Goal: Task Accomplishment & Management: Use online tool/utility

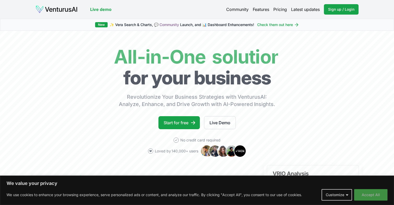
click at [358, 193] on button "Accept All" at bounding box center [370, 194] width 33 height 11
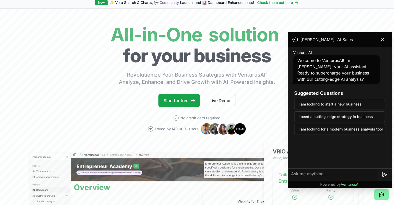
scroll to position [9, 0]
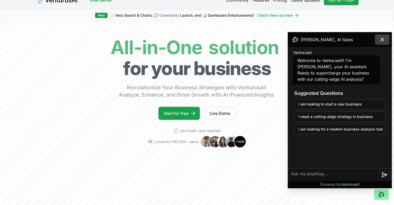
click at [381, 37] on icon at bounding box center [382, 39] width 6 height 6
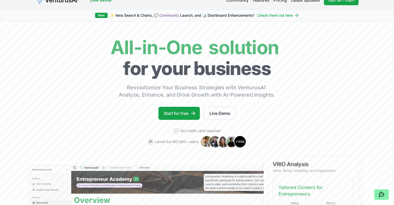
scroll to position [0, 0]
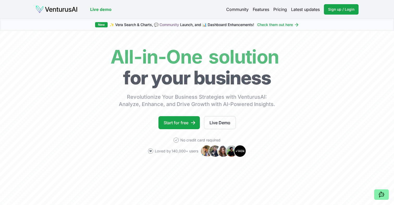
click at [279, 8] on link "Pricing" at bounding box center [280, 9] width 14 height 6
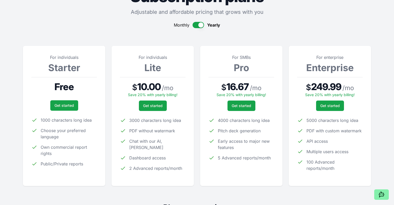
scroll to position [47, 0]
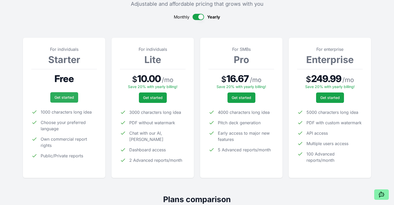
click at [68, 96] on link "Get started" at bounding box center [64, 97] width 28 height 10
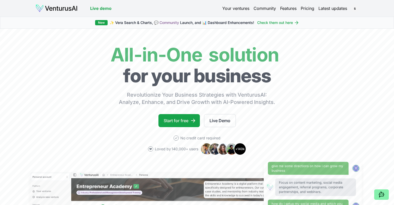
click at [230, 8] on link "Your ventures" at bounding box center [235, 8] width 27 height 6
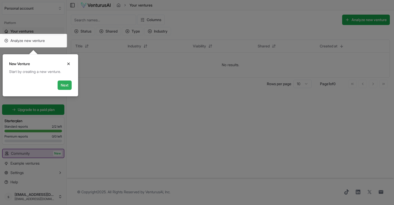
click at [67, 88] on button "Next" at bounding box center [65, 84] width 14 height 9
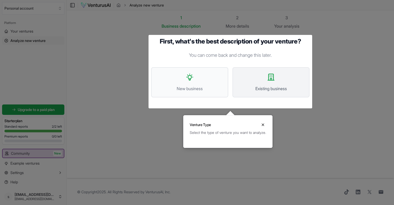
click at [260, 90] on span "Existing business" at bounding box center [271, 88] width 66 height 6
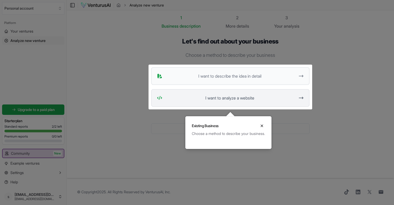
click at [222, 94] on button "I want to analyze a website" at bounding box center [230, 98] width 158 height 18
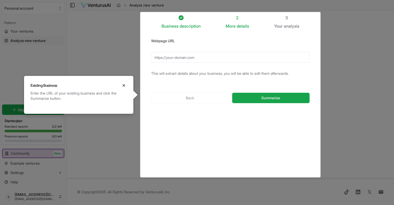
click at [200, 57] on input "Webpage URL" at bounding box center [230, 57] width 158 height 10
type input "[URL][DOMAIN_NAME]"
click at [256, 99] on button "Summarize" at bounding box center [270, 98] width 77 height 10
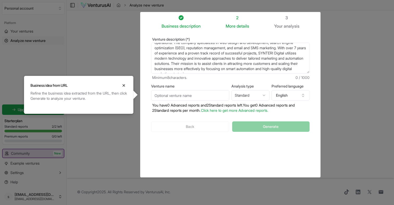
scroll to position [21, 0]
click at [191, 97] on input "Venture name" at bounding box center [190, 95] width 78 height 10
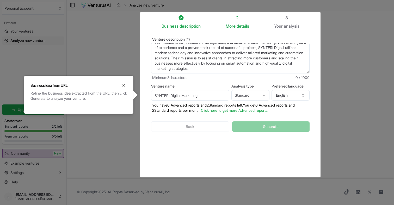
type input "SYNTERI Digital Marketing"
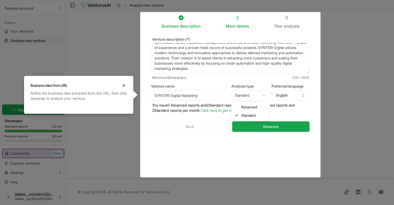
click at [257, 96] on html "We value your privacy We use cookies to enhance your browsing experience, serve…" at bounding box center [197, 102] width 394 height 205
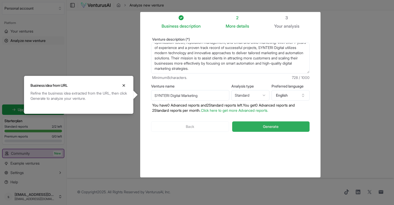
click at [262, 129] on button "Generate" at bounding box center [270, 126] width 77 height 10
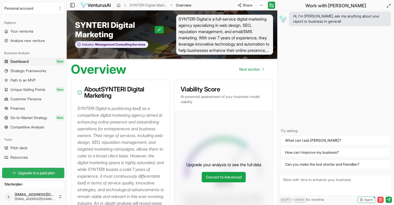
click at [54, 172] on span "Upgrade to a paid plan" at bounding box center [36, 172] width 37 height 5
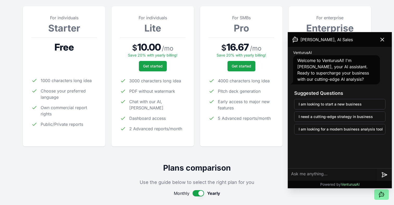
scroll to position [73, 0]
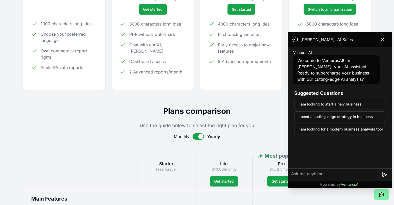
click at [202, 134] on button "button" at bounding box center [197, 136] width 11 height 6
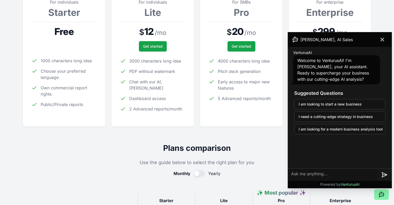
scroll to position [87, 0]
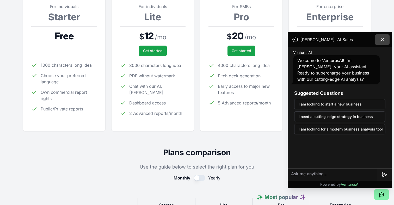
click at [385, 37] on button at bounding box center [382, 39] width 15 height 10
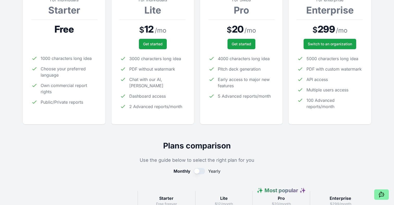
scroll to position [77, 0]
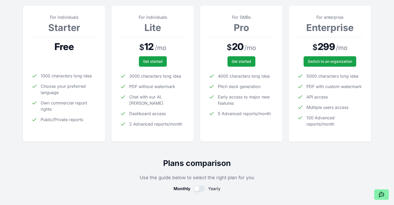
click at [119, 126] on div "For individuals Lite $ 12 / mo Get started 3000 characters long idea PDF withou…" at bounding box center [152, 74] width 82 height 136
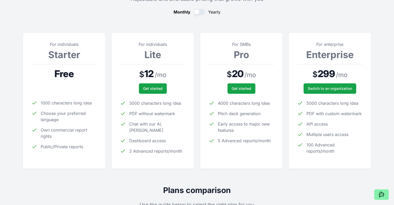
scroll to position [0, 0]
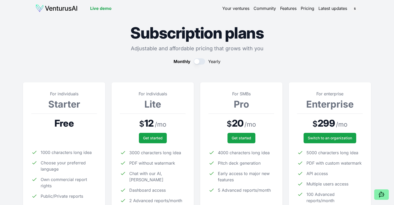
click at [231, 8] on link "Your ventures" at bounding box center [235, 8] width 27 height 6
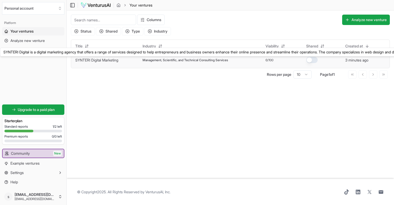
click at [103, 60] on link "SYNTERI Digital Marketing" at bounding box center [96, 60] width 43 height 4
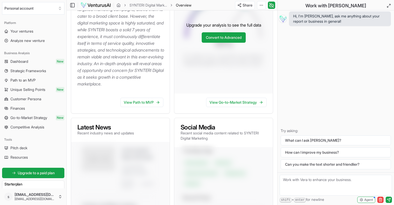
scroll to position [140, 0]
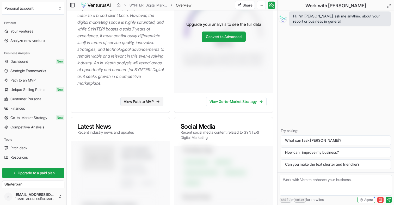
click at [139, 106] on link "View Path to MVP" at bounding box center [141, 101] width 43 height 9
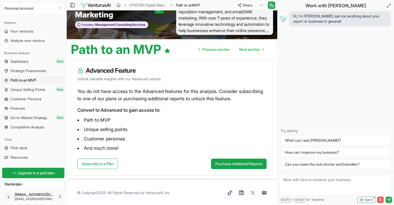
scroll to position [21, 0]
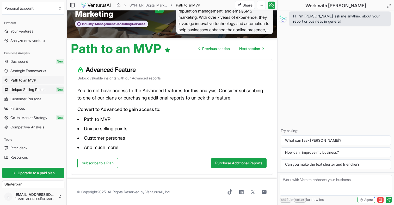
click at [29, 90] on span "Unique Selling Points" at bounding box center [27, 89] width 35 height 5
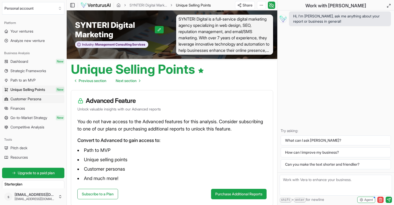
click at [27, 97] on span "Customer Persona" at bounding box center [25, 98] width 31 height 5
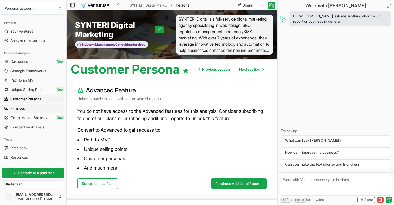
click at [32, 108] on link "Finances" at bounding box center [33, 108] width 62 height 8
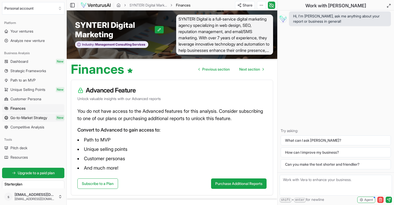
click at [31, 115] on span "Go-to-Market Strategy" at bounding box center [28, 117] width 37 height 5
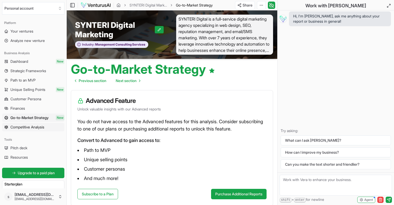
click at [30, 127] on span "Competitive Analysis" at bounding box center [27, 126] width 34 height 5
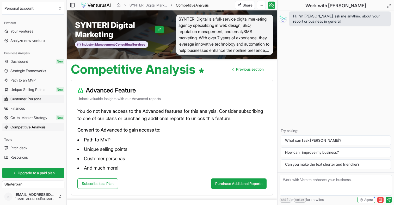
click at [32, 99] on span "Customer Persona" at bounding box center [25, 98] width 31 height 5
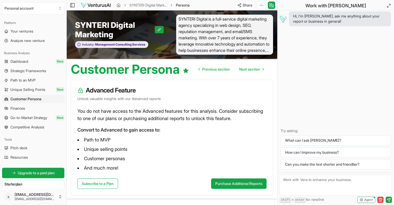
scroll to position [21, 0]
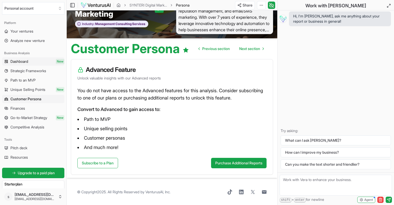
click at [20, 63] on span "Dashboard" at bounding box center [19, 61] width 18 height 5
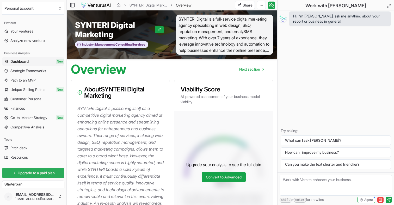
click at [53, 173] on span "Upgrade to a paid plan" at bounding box center [36, 172] width 37 height 5
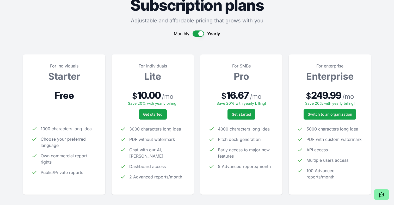
scroll to position [34, 0]
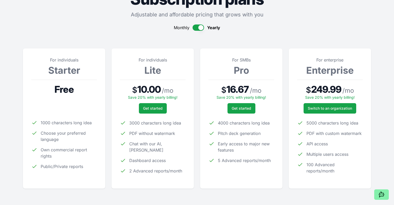
click at [195, 28] on button "button" at bounding box center [197, 27] width 11 height 6
